Goal: Navigation & Orientation: Find specific page/section

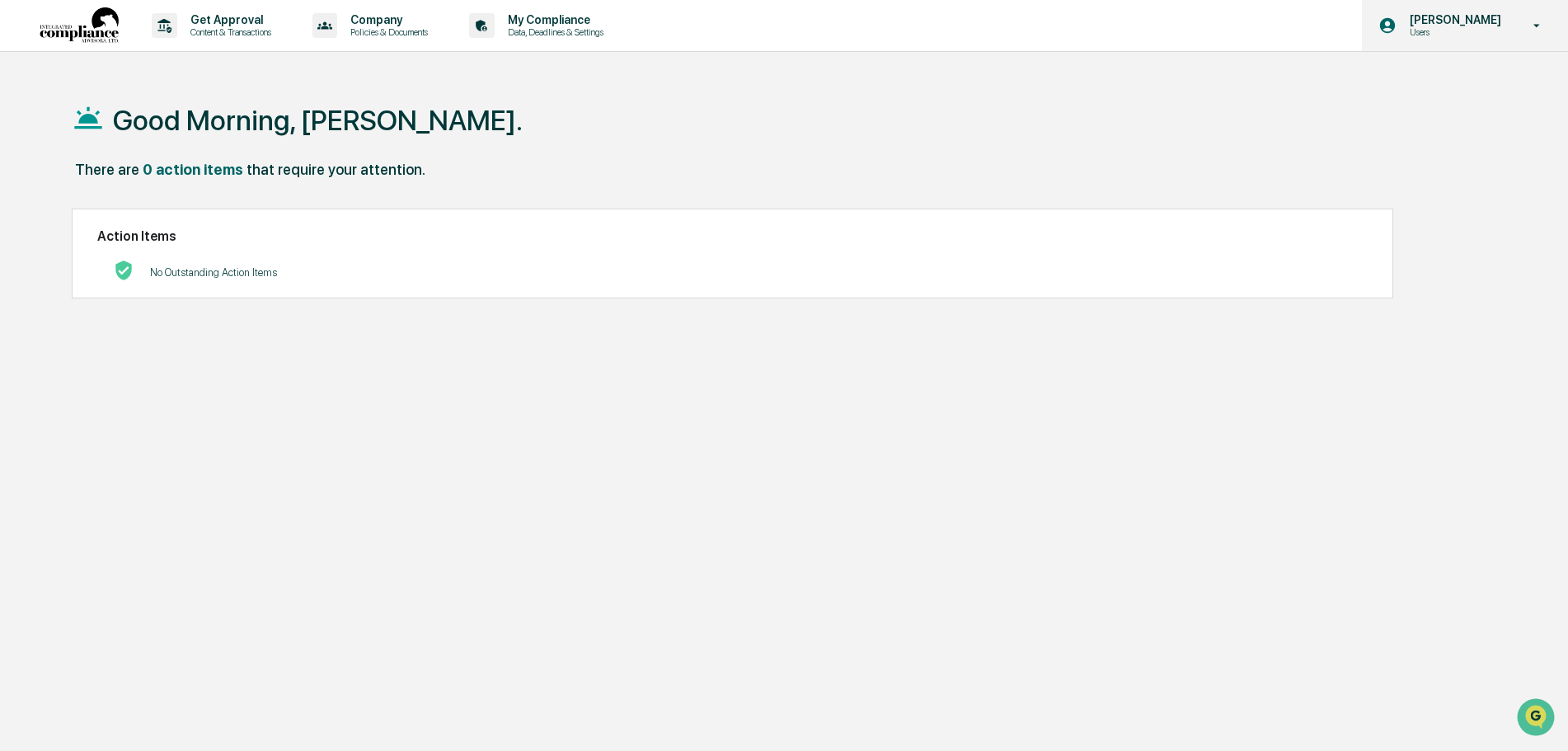
click at [1539, 25] on icon at bounding box center [1538, 26] width 7 height 3
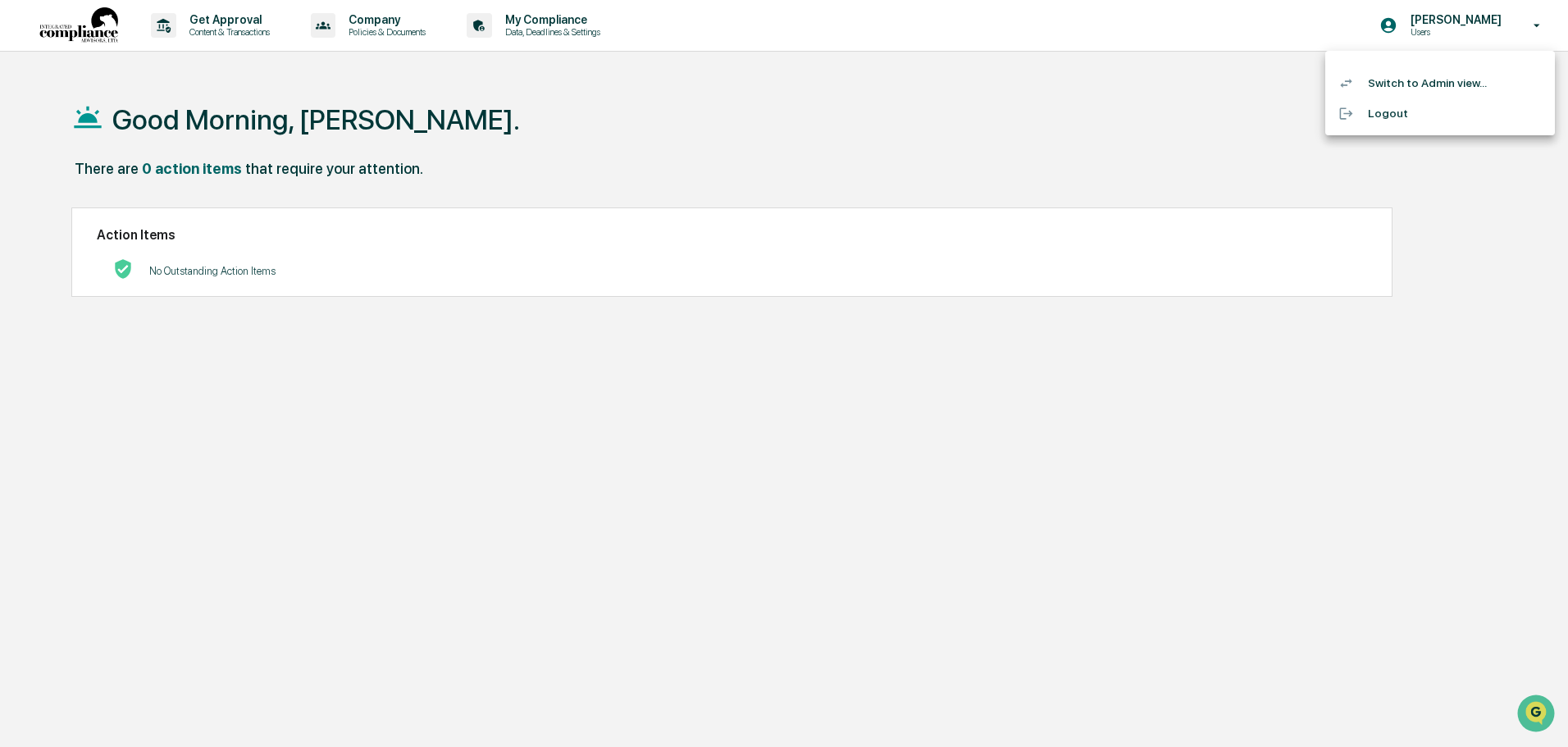
click at [1421, 84] on li "Switch to Admin view..." at bounding box center [1440, 83] width 229 height 31
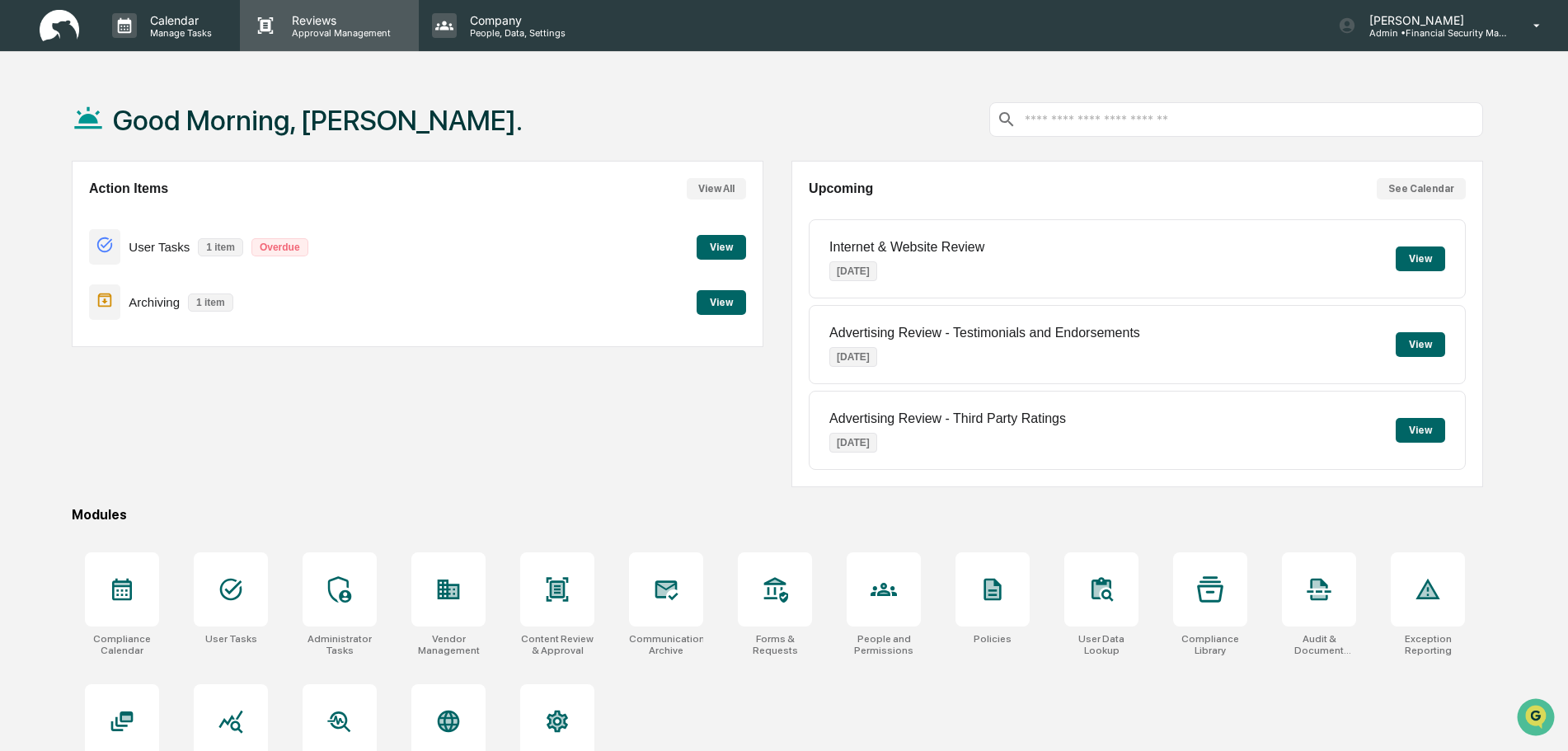
click at [338, 31] on p "Approval Management" at bounding box center [338, 33] width 120 height 12
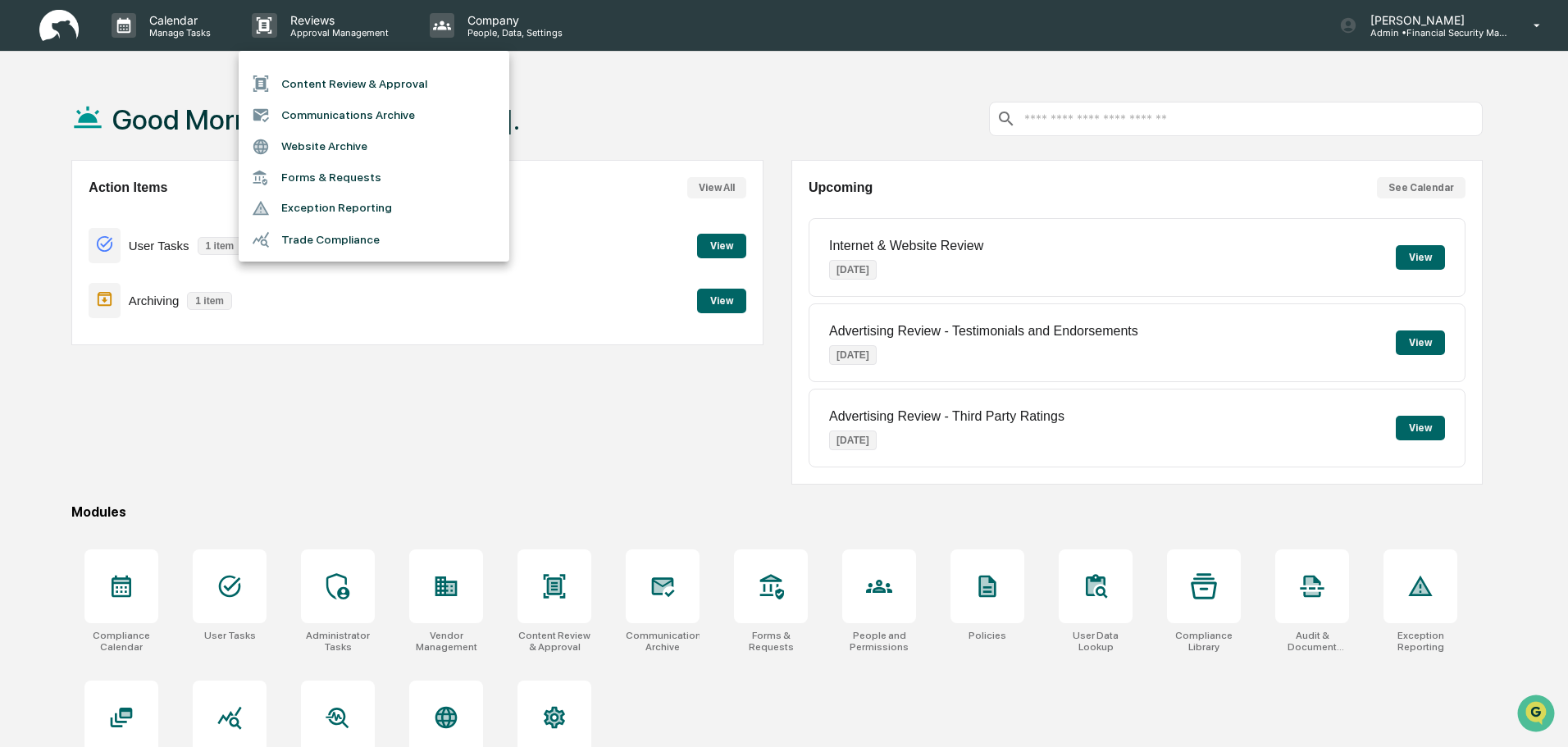
click at [394, 83] on li "Content Review & Approval" at bounding box center [374, 83] width 271 height 31
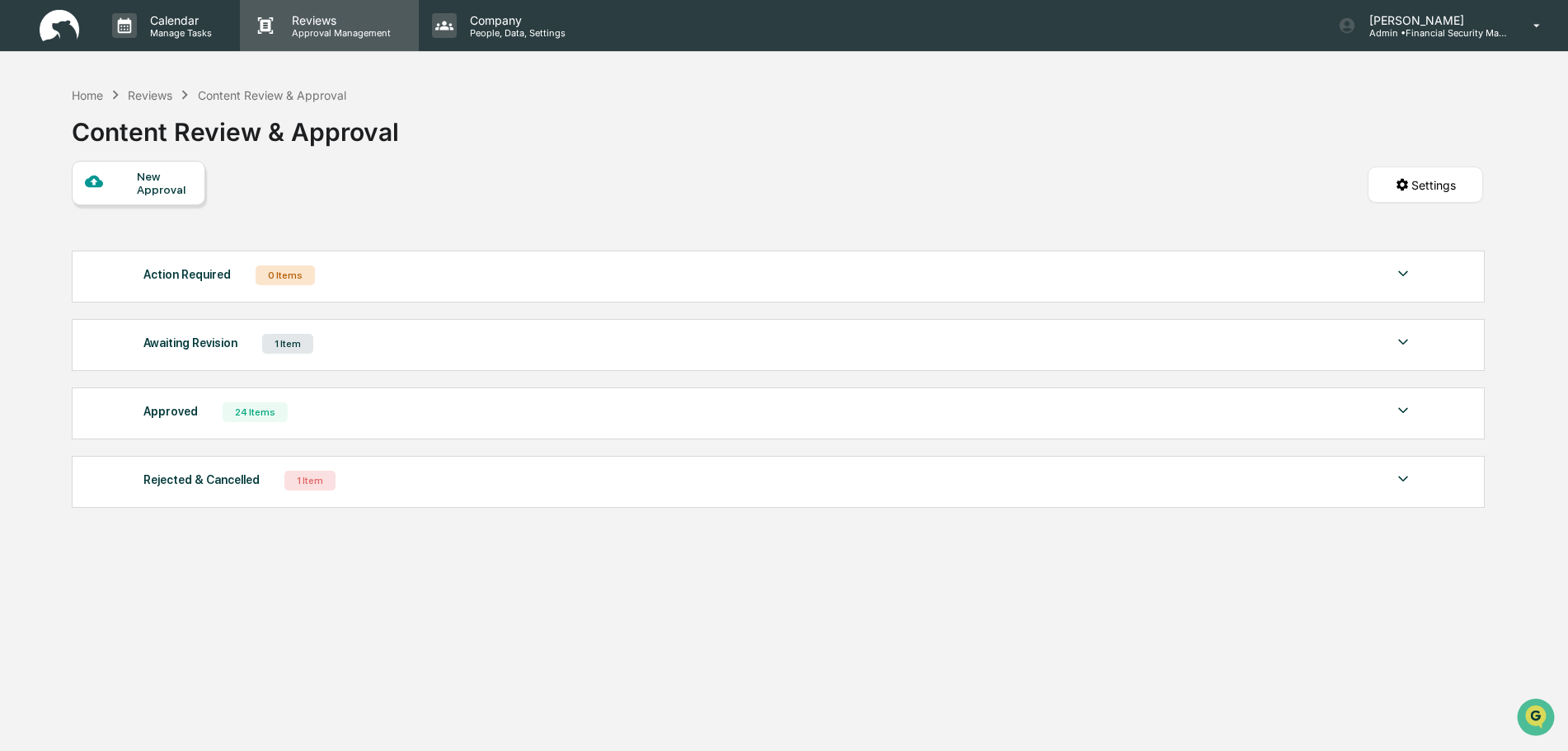
click at [307, 26] on p "Reviews" at bounding box center [338, 20] width 120 height 14
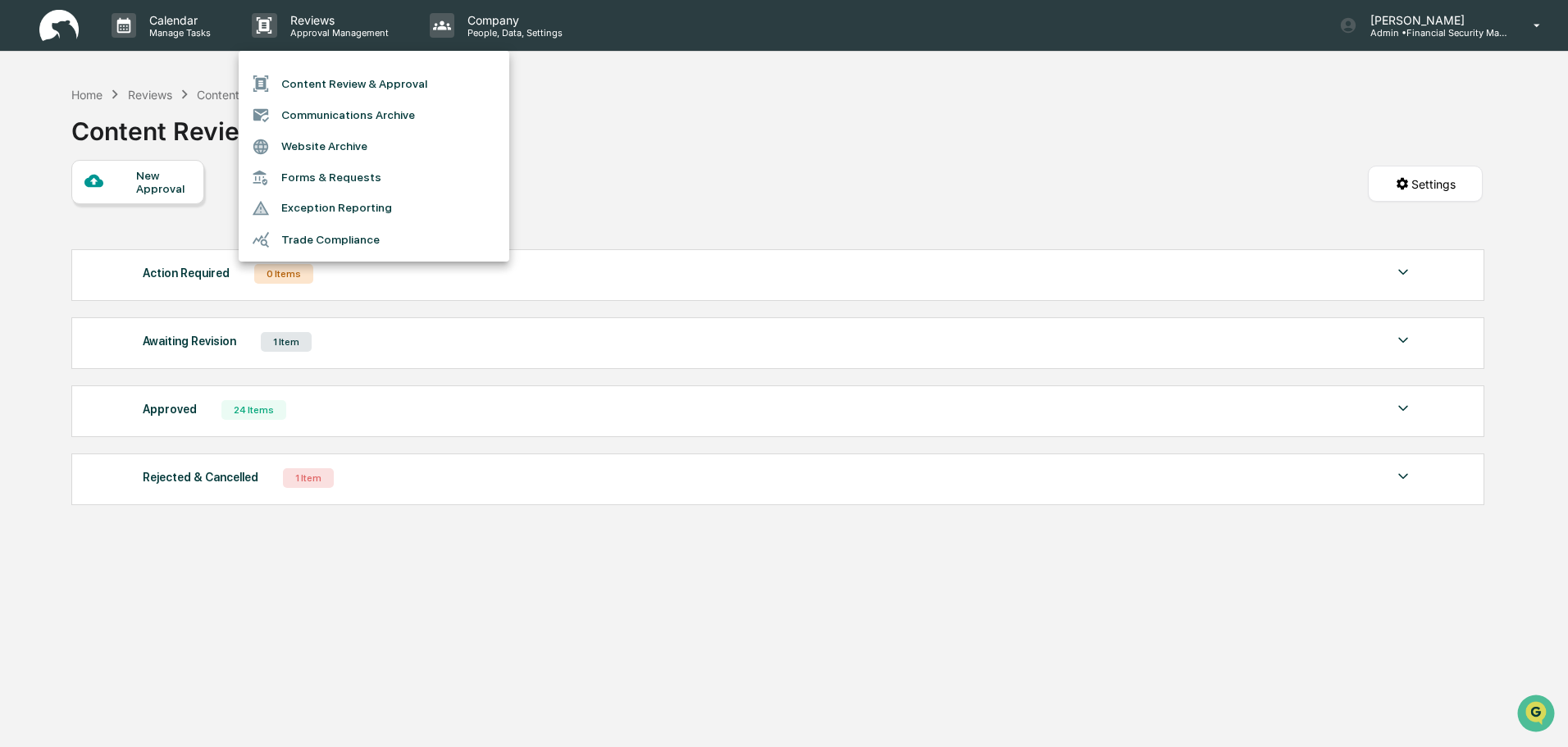
click at [347, 239] on li "Trade Compliance" at bounding box center [374, 239] width 271 height 31
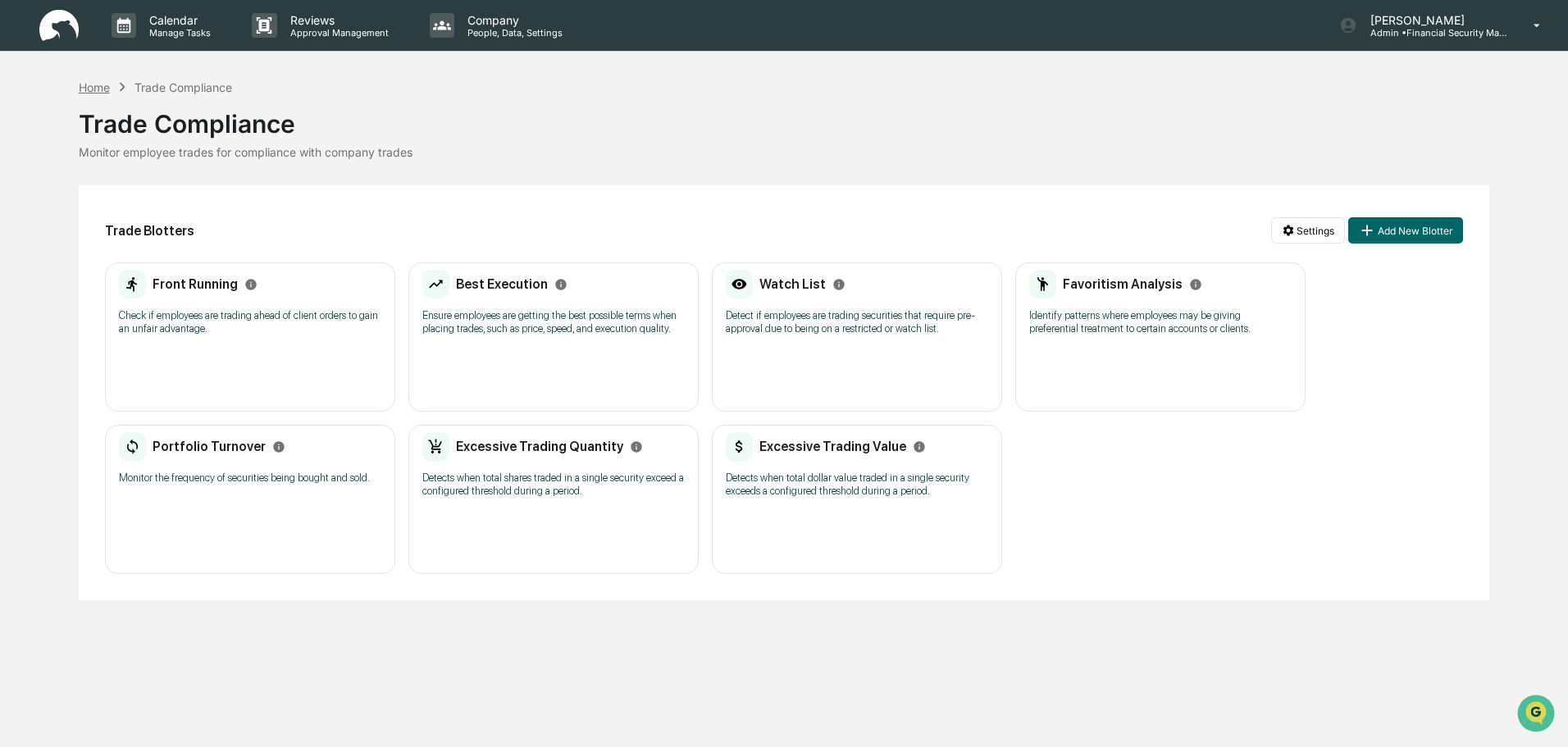
click at [103, 88] on div "Home" at bounding box center [94, 87] width 31 height 14
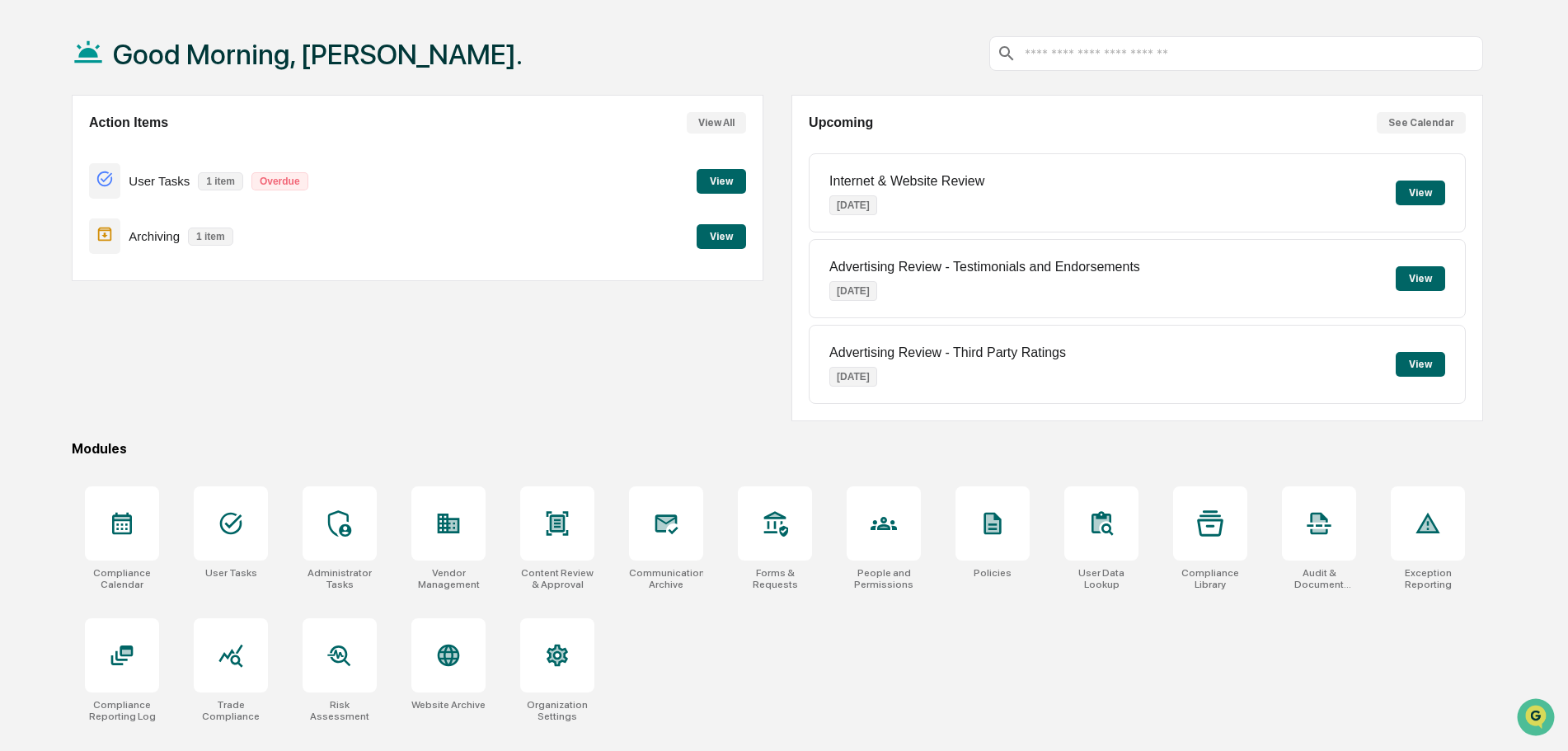
scroll to position [78, 0]
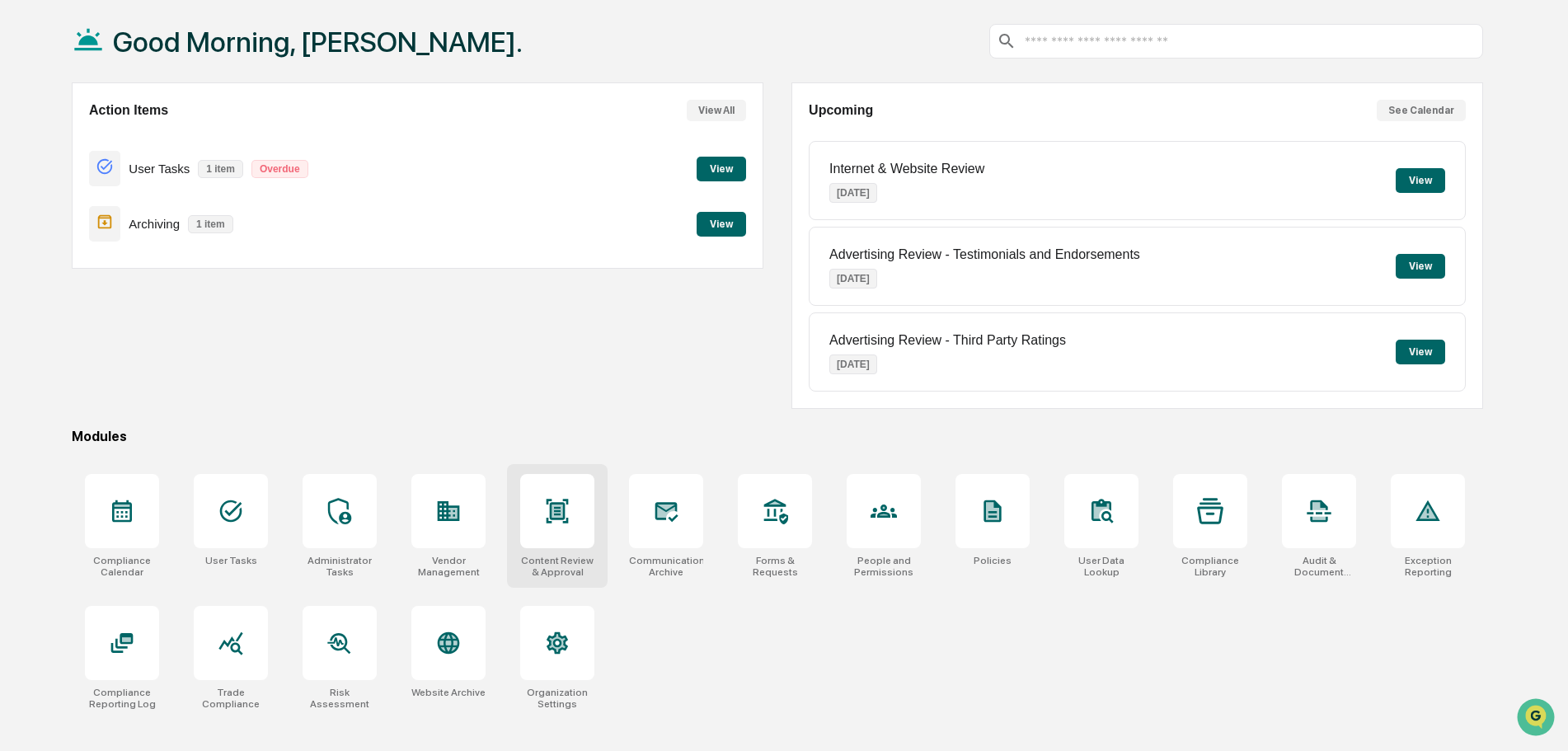
click at [553, 510] on icon at bounding box center [557, 511] width 11 height 13
click at [348, 530] on div at bounding box center [339, 511] width 74 height 74
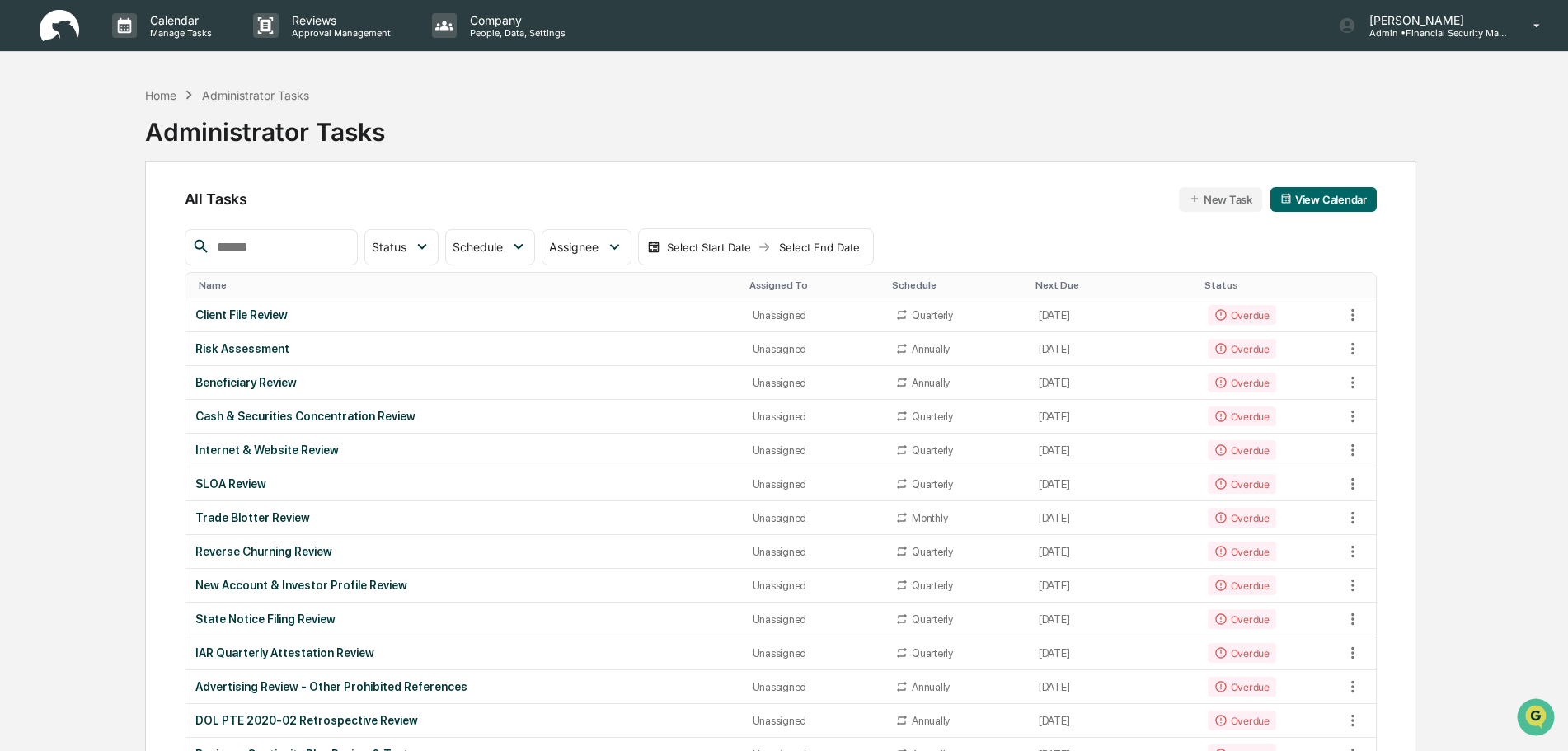
click at [158, 88] on div "Home" at bounding box center [161, 95] width 32 height 14
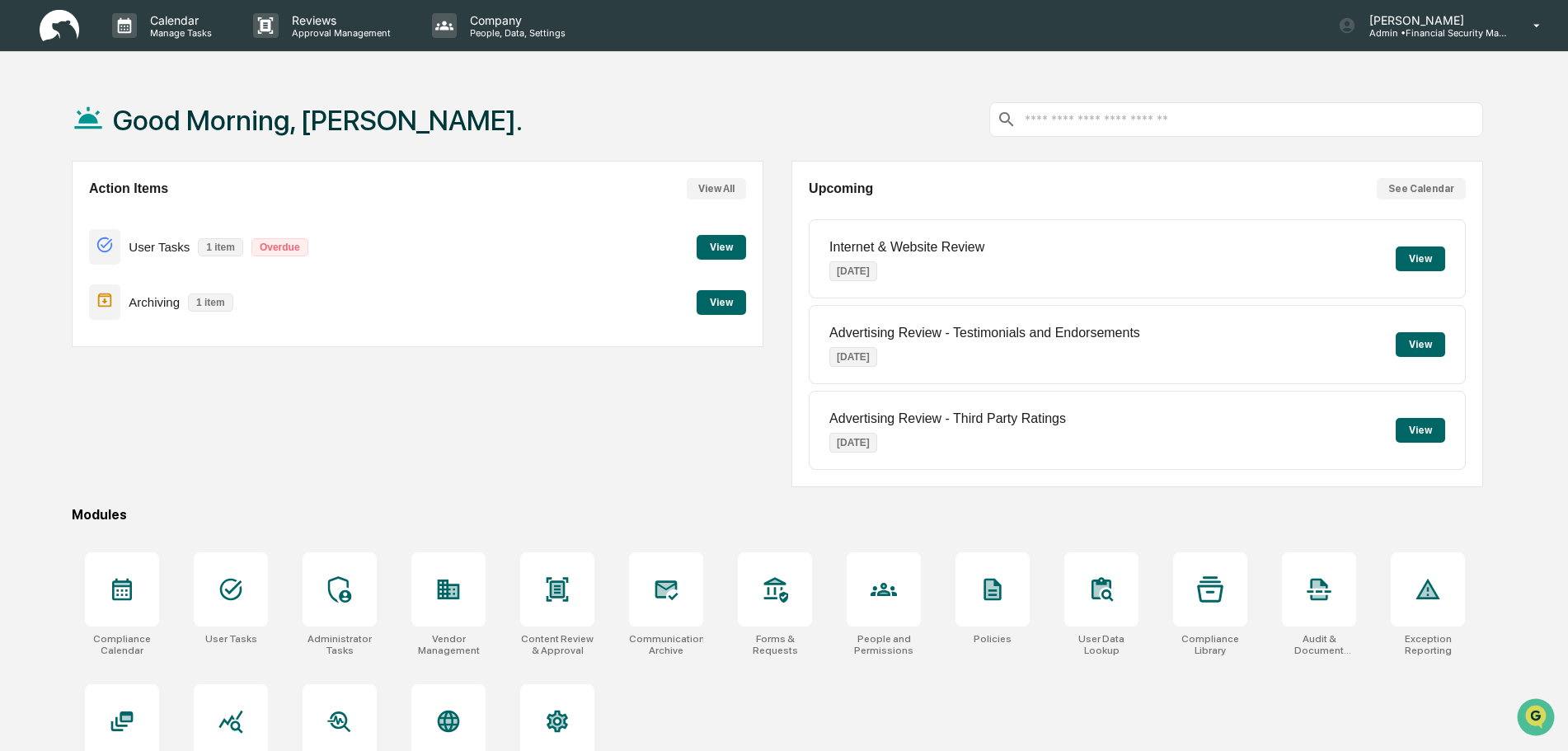
click at [721, 243] on button "View" at bounding box center [722, 247] width 50 height 25
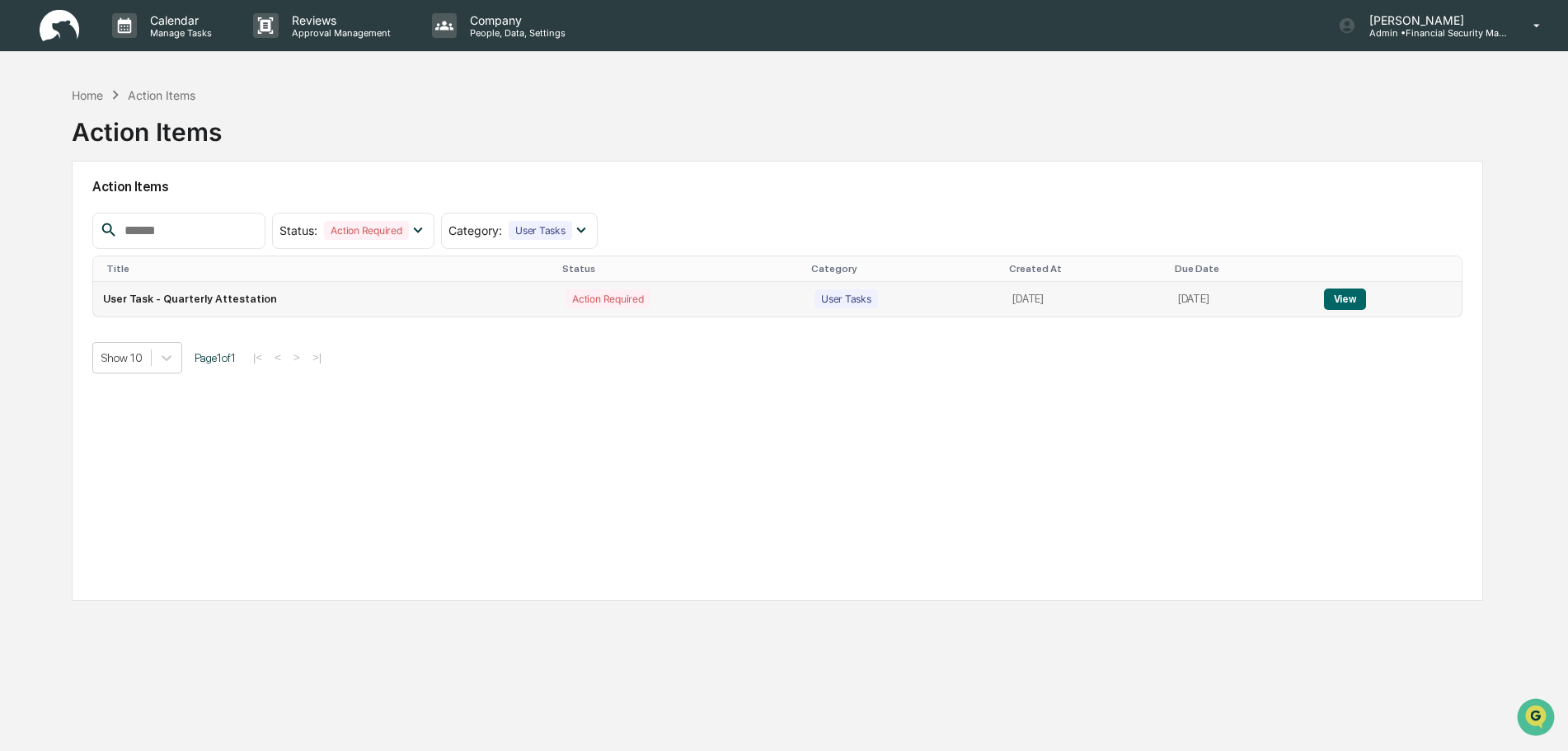
click at [1342, 306] on button "View" at bounding box center [1345, 300] width 42 height 22
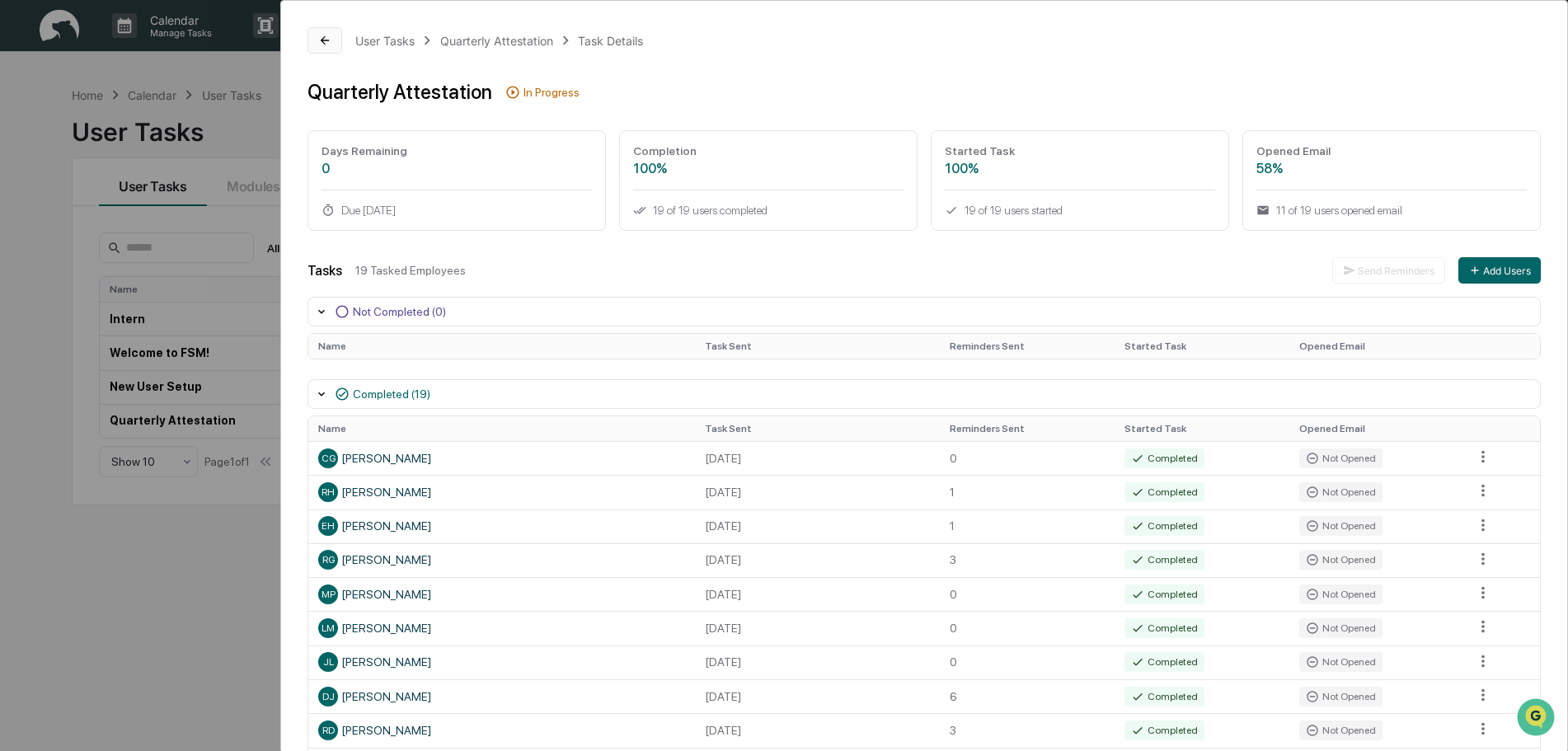
click at [328, 41] on icon at bounding box center [325, 41] width 13 height 13
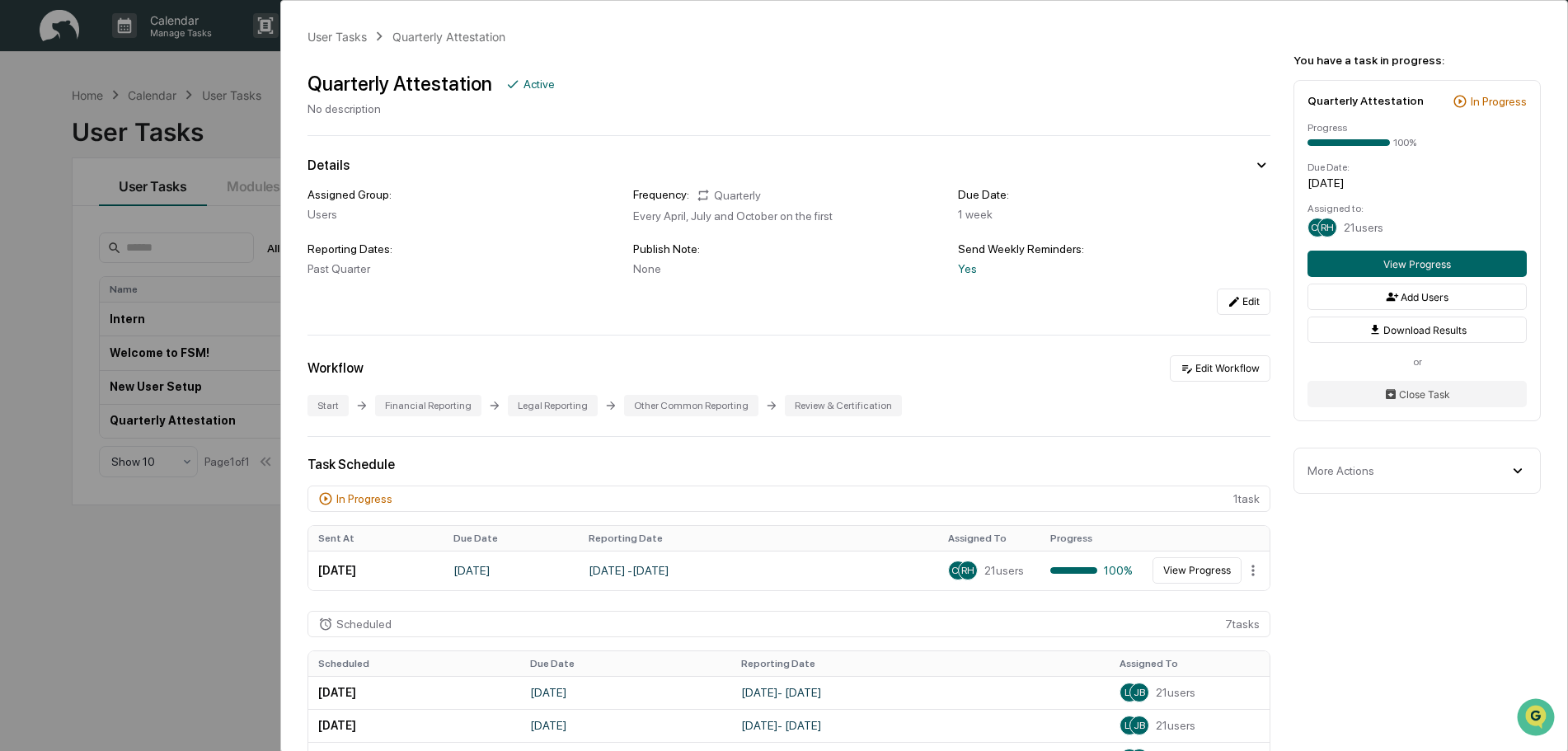
click at [18, 200] on div "User Tasks Quarterly Attestation Quarterly Attestation Active No description De…" at bounding box center [784, 375] width 1568 height 751
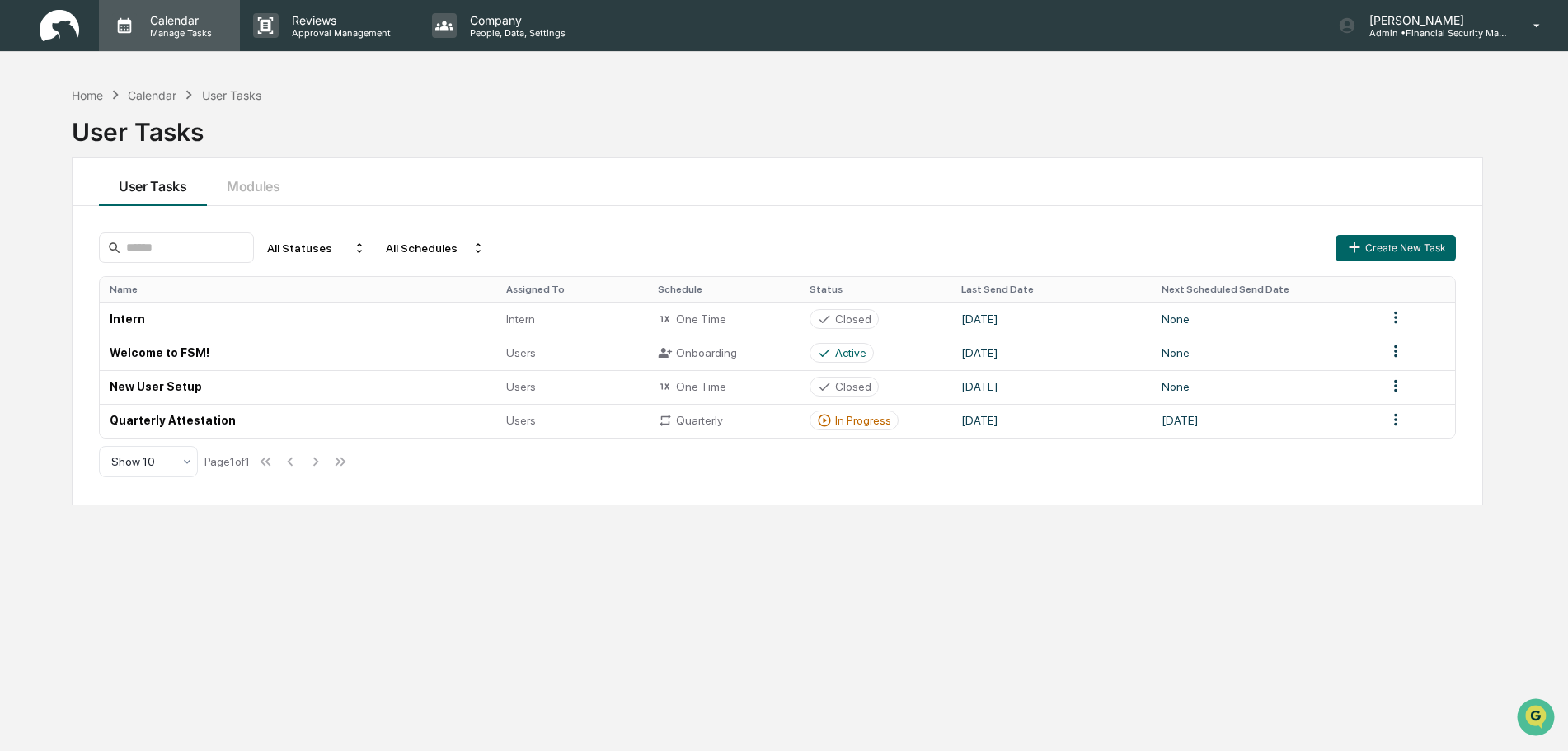
click at [198, 24] on p "Calendar" at bounding box center [178, 20] width 83 height 14
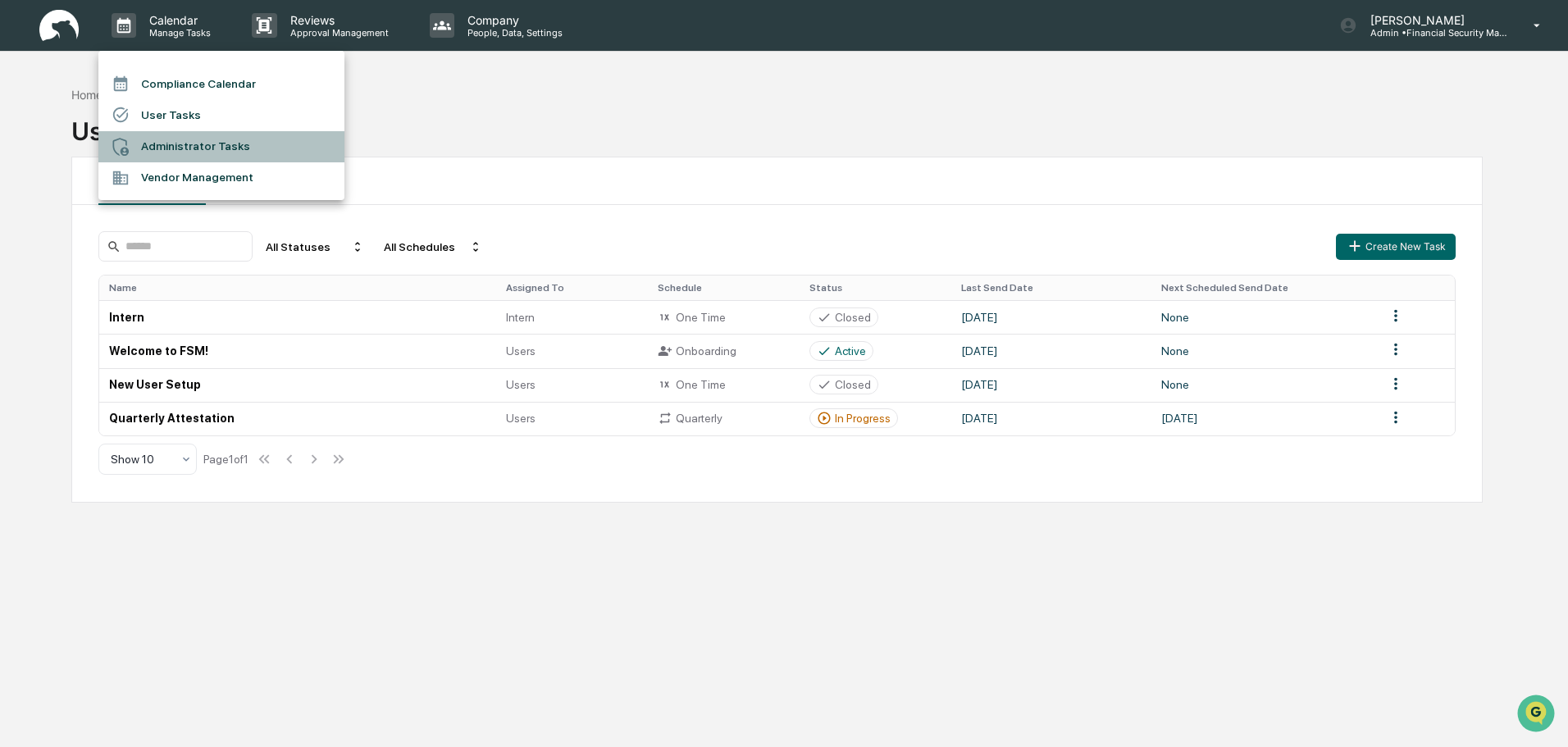
click at [196, 146] on li "Administrator Tasks" at bounding box center [221, 147] width 246 height 31
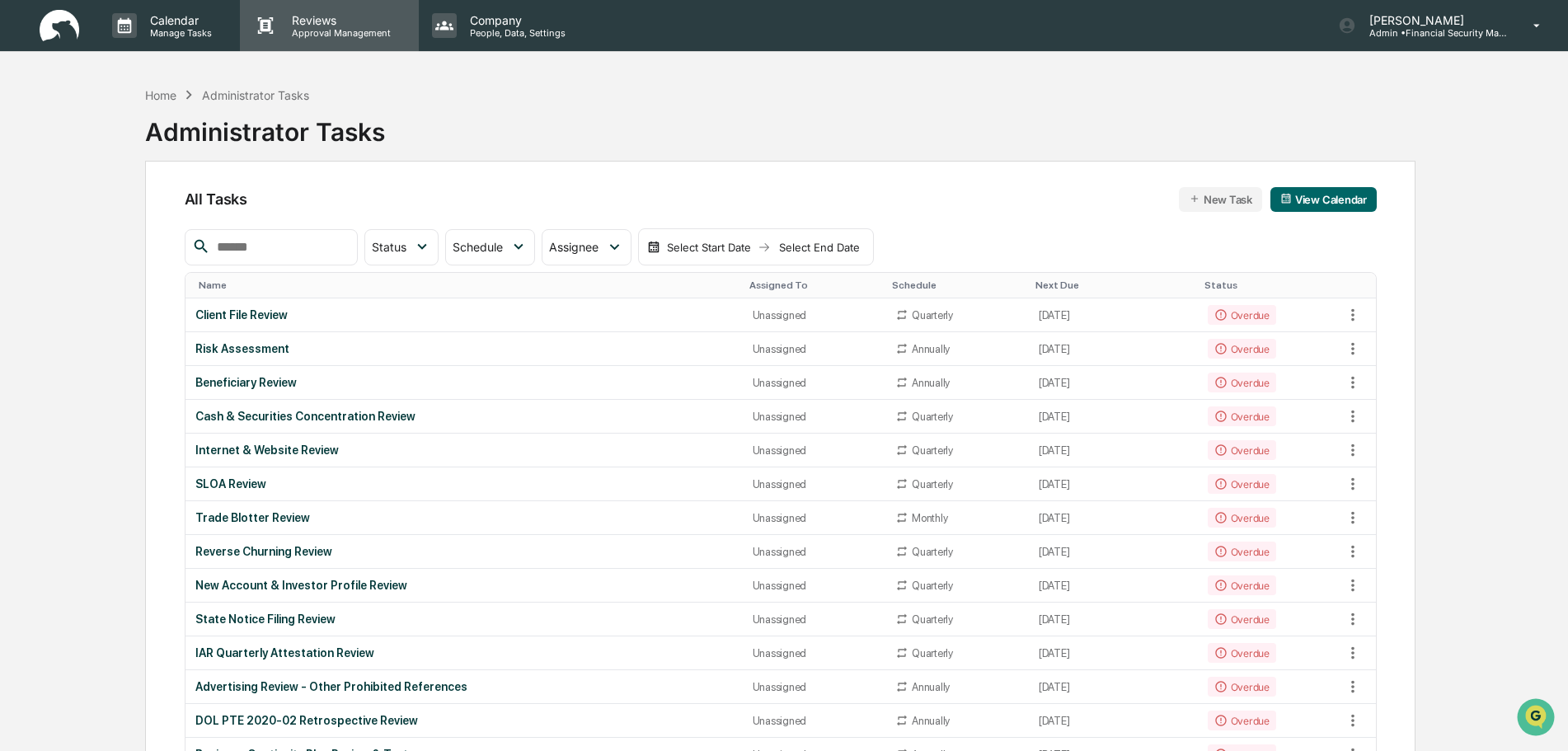
click at [336, 29] on p "Approval Management" at bounding box center [338, 33] width 120 height 12
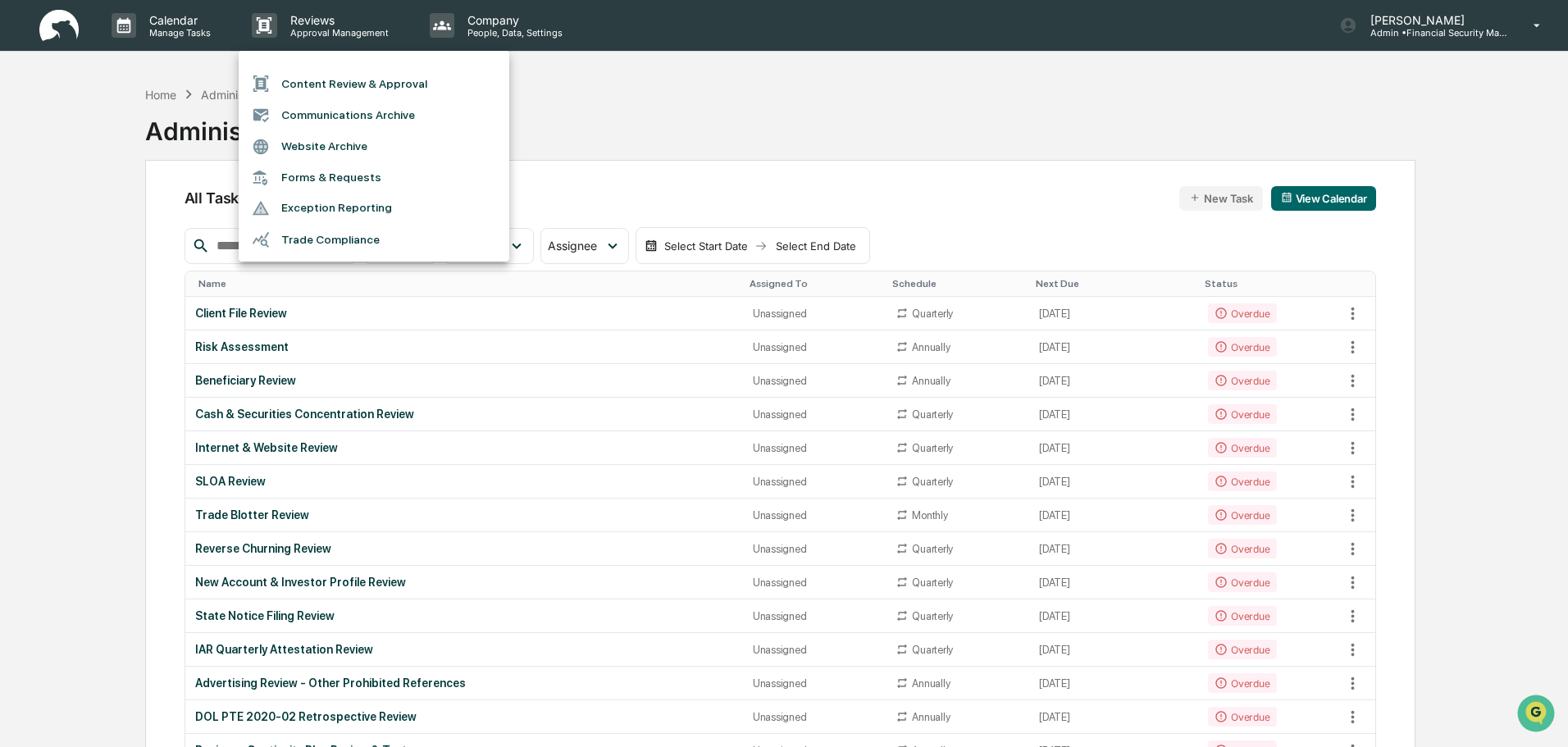
click at [330, 176] on li "Forms & Requests" at bounding box center [374, 177] width 271 height 31
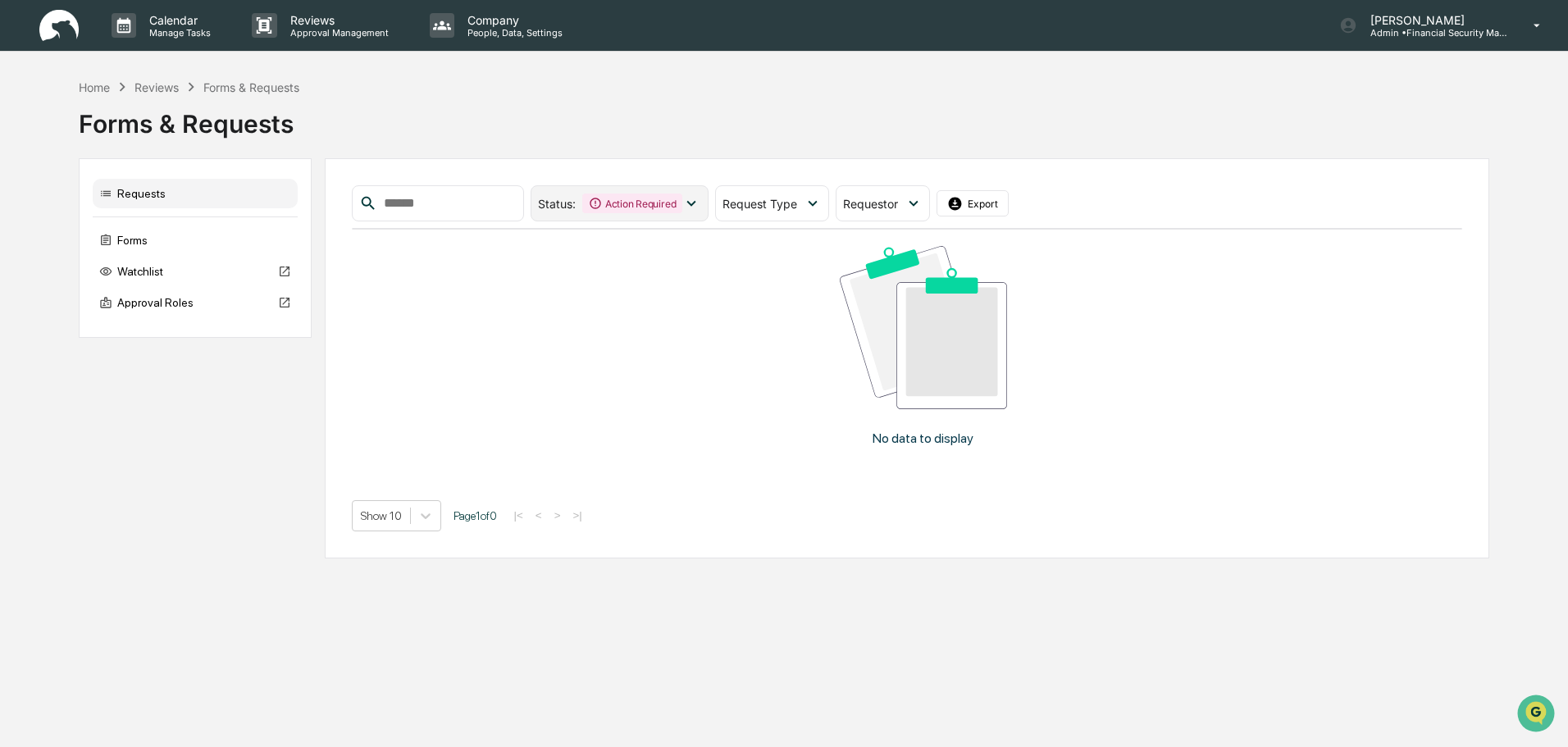
click at [701, 212] on icon at bounding box center [692, 204] width 18 height 18
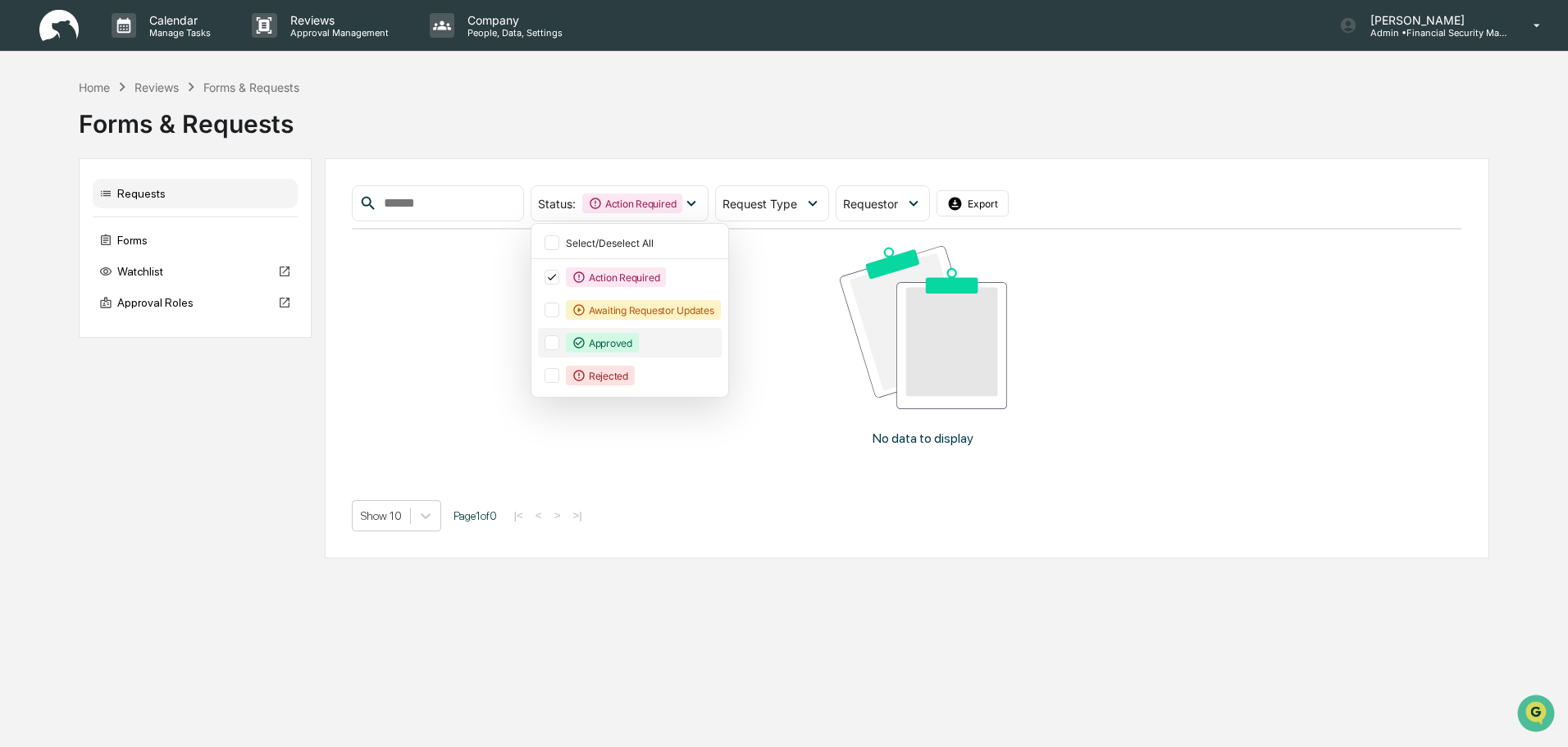
click at [560, 350] on div at bounding box center [552, 343] width 15 height 15
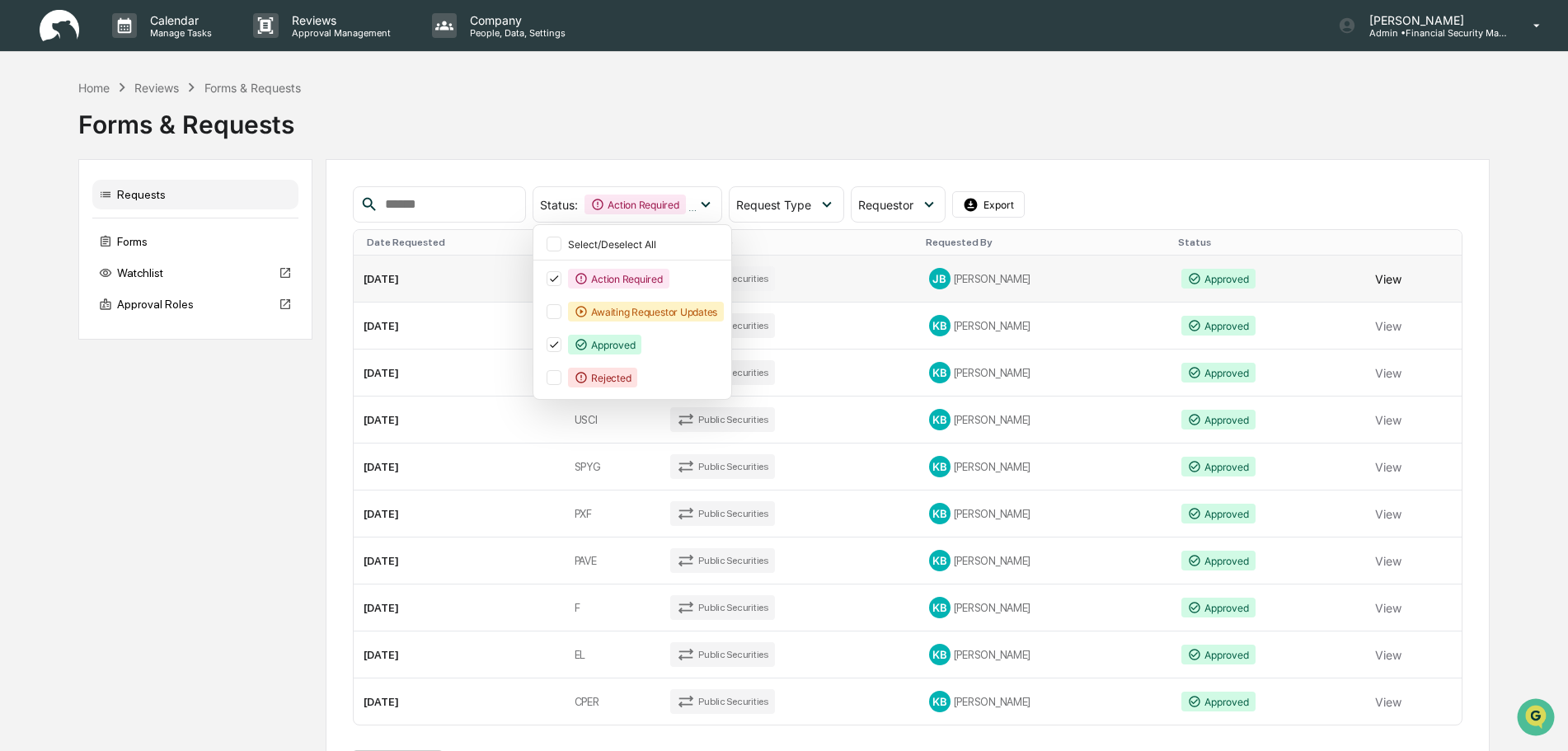
click at [1383, 295] on button "View" at bounding box center [1389, 279] width 27 height 33
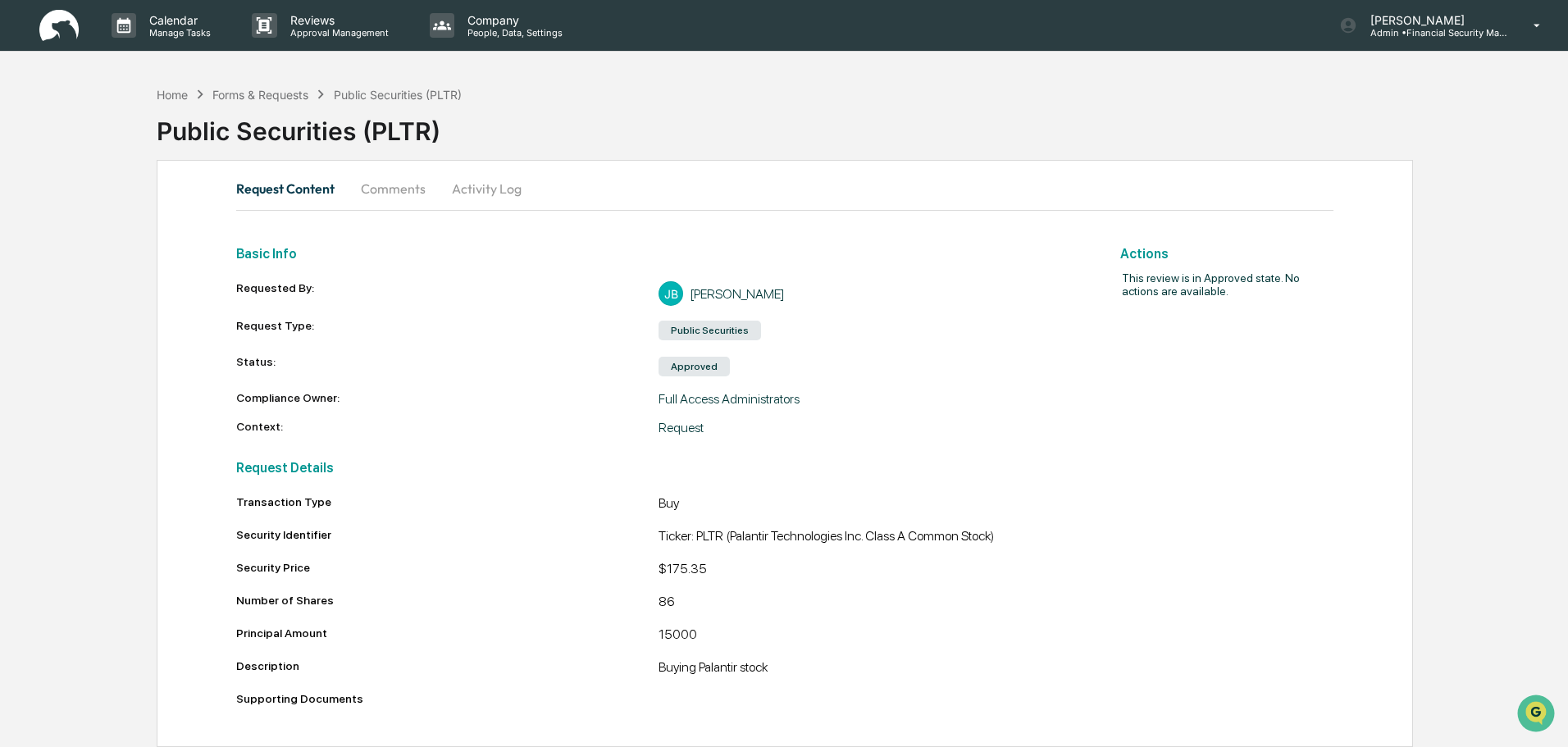
click at [487, 185] on button "Activity Log" at bounding box center [487, 189] width 96 height 40
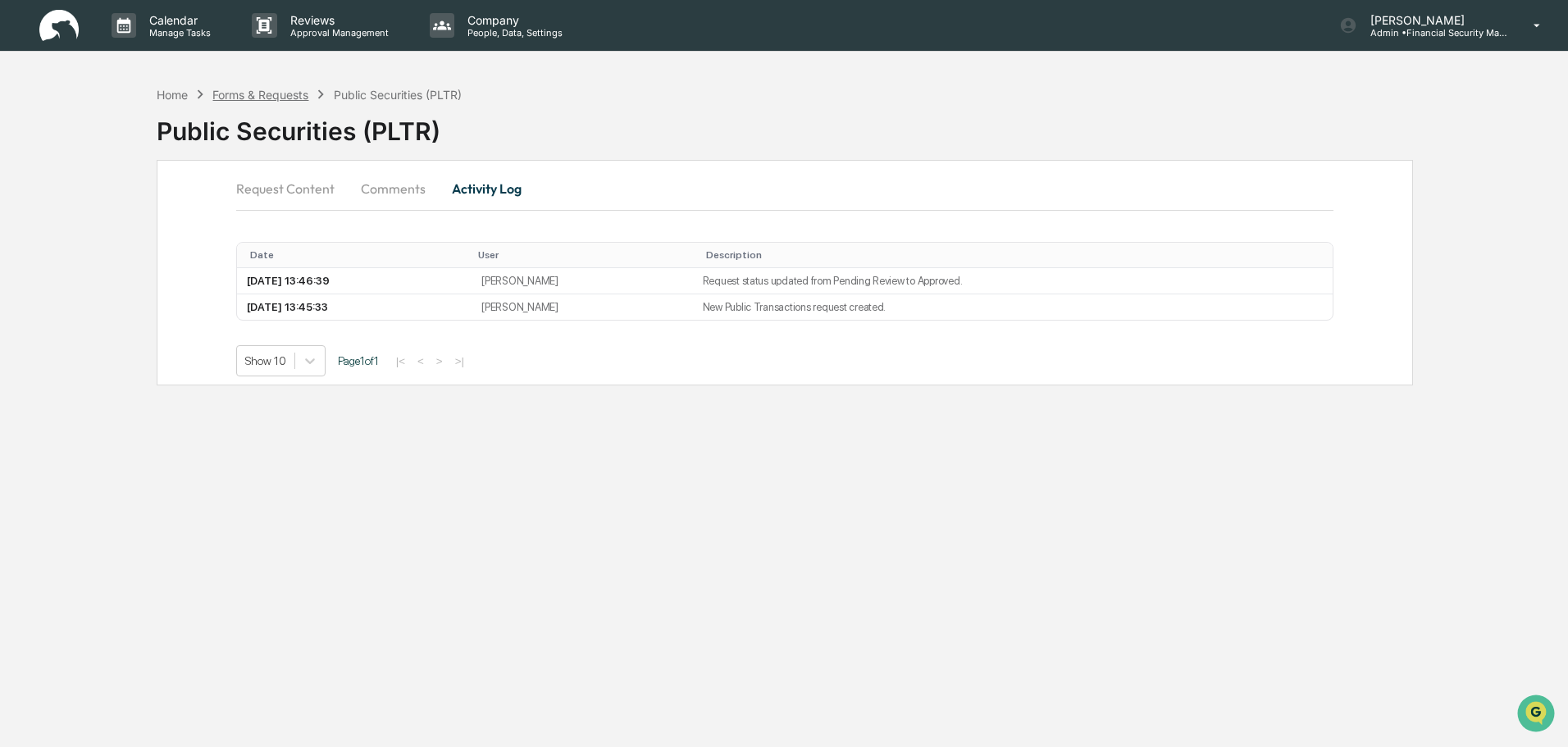
click at [281, 87] on div "Forms & Requests" at bounding box center [260, 94] width 96 height 14
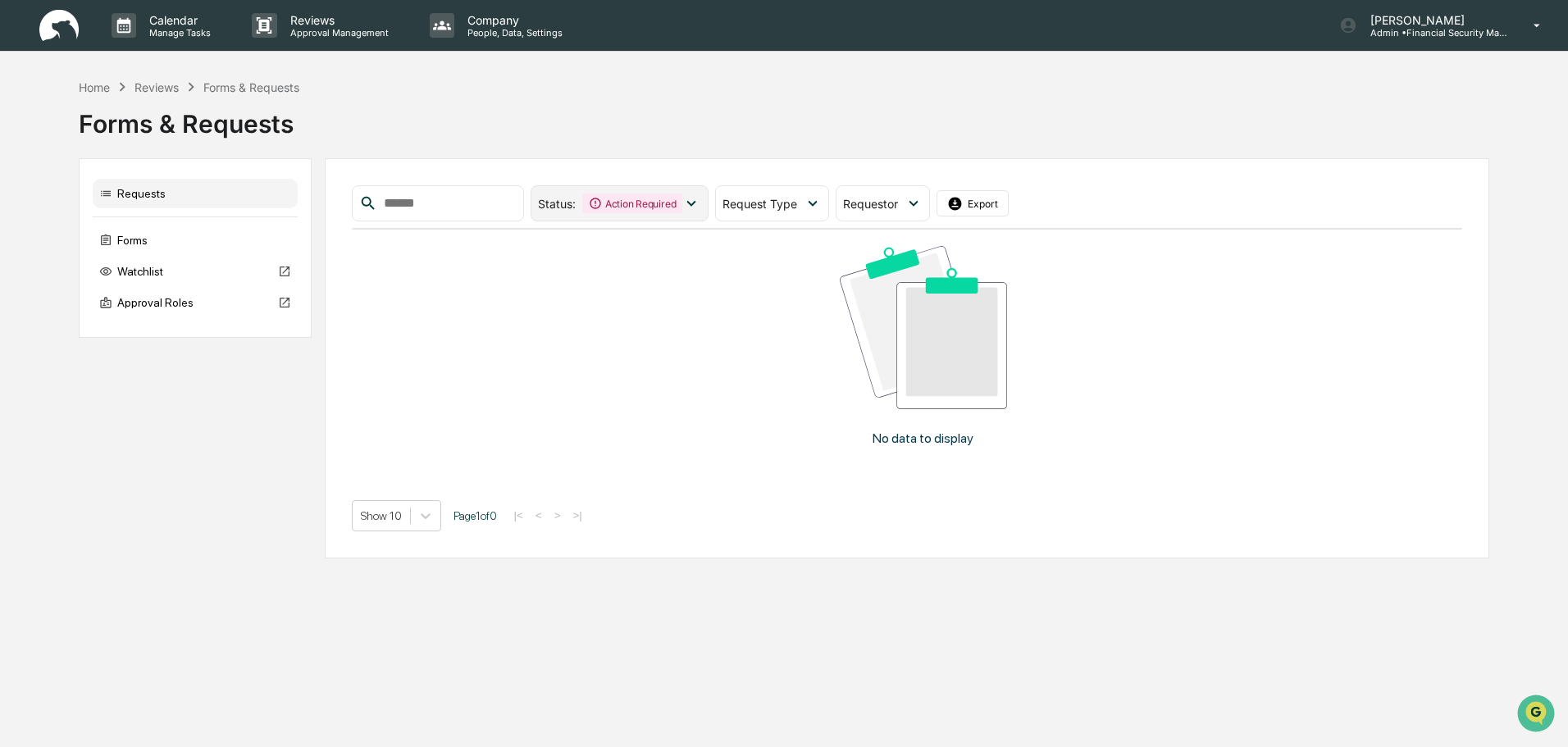
click at [701, 212] on icon at bounding box center [692, 204] width 18 height 18
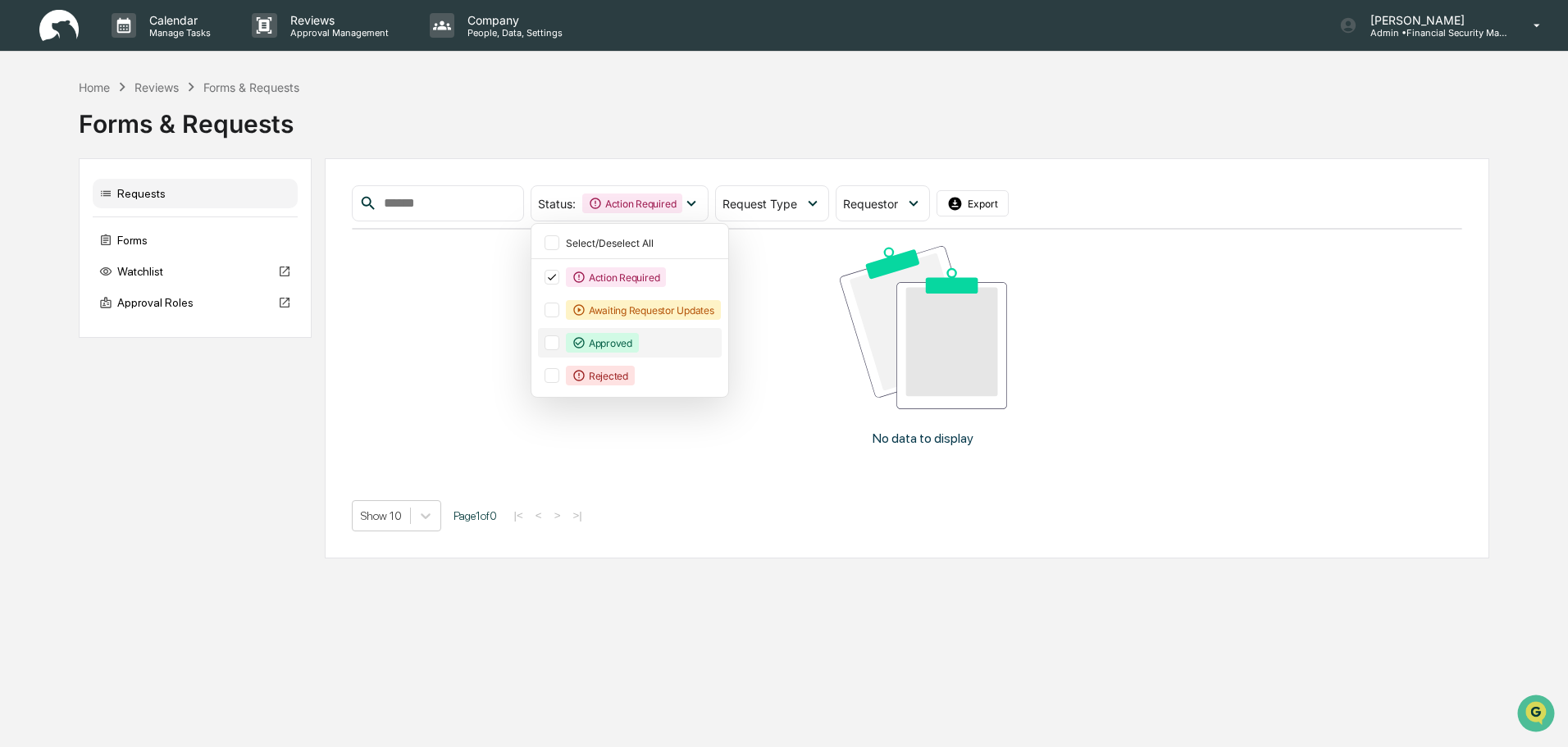
click at [560, 350] on div at bounding box center [552, 343] width 15 height 15
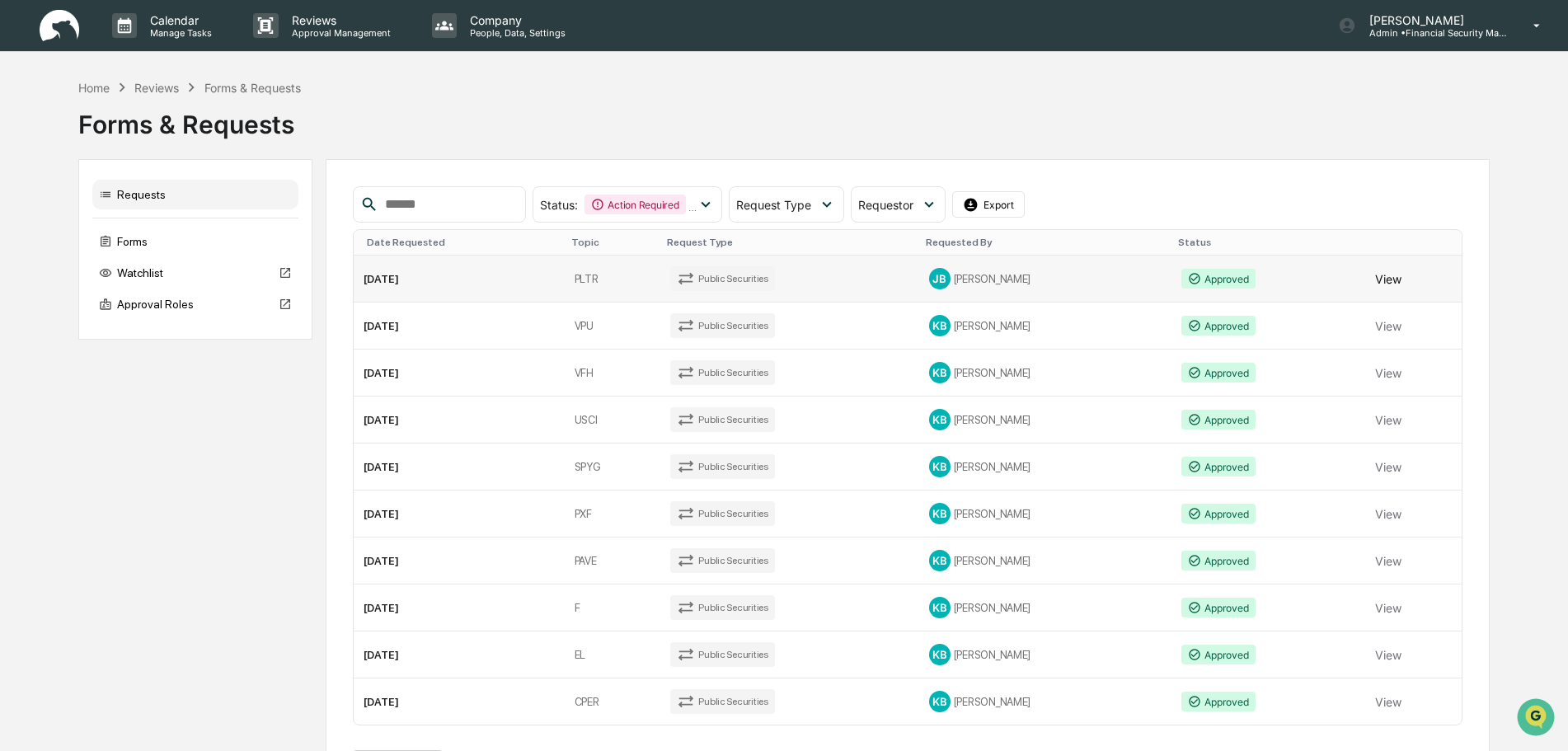
click at [1381, 295] on button "View" at bounding box center [1389, 279] width 27 height 33
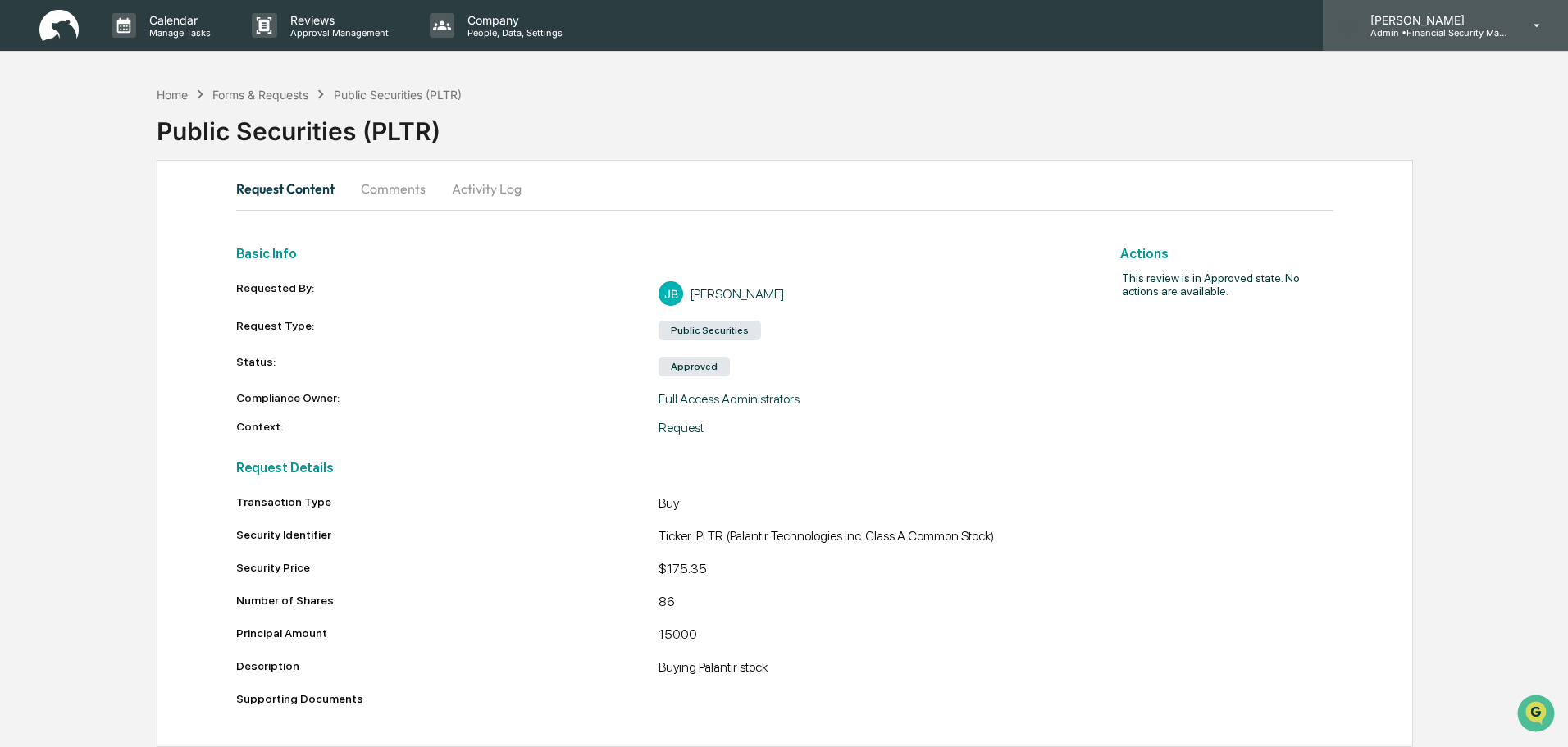
click at [1537, 25] on icon at bounding box center [1538, 26] width 7 height 3
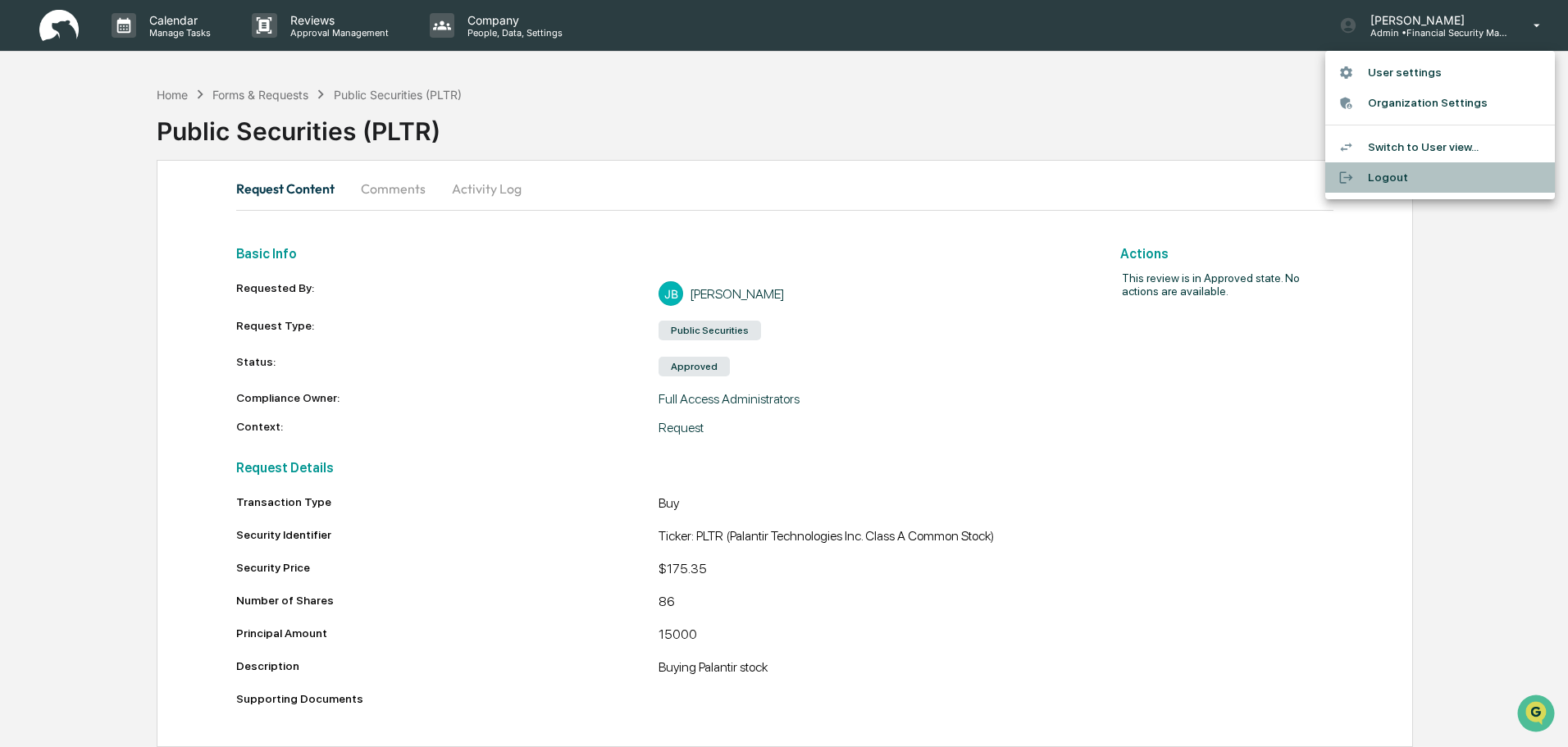
click at [1382, 178] on li "Logout" at bounding box center [1440, 177] width 229 height 31
